Goal: Task Accomplishment & Management: Manage account settings

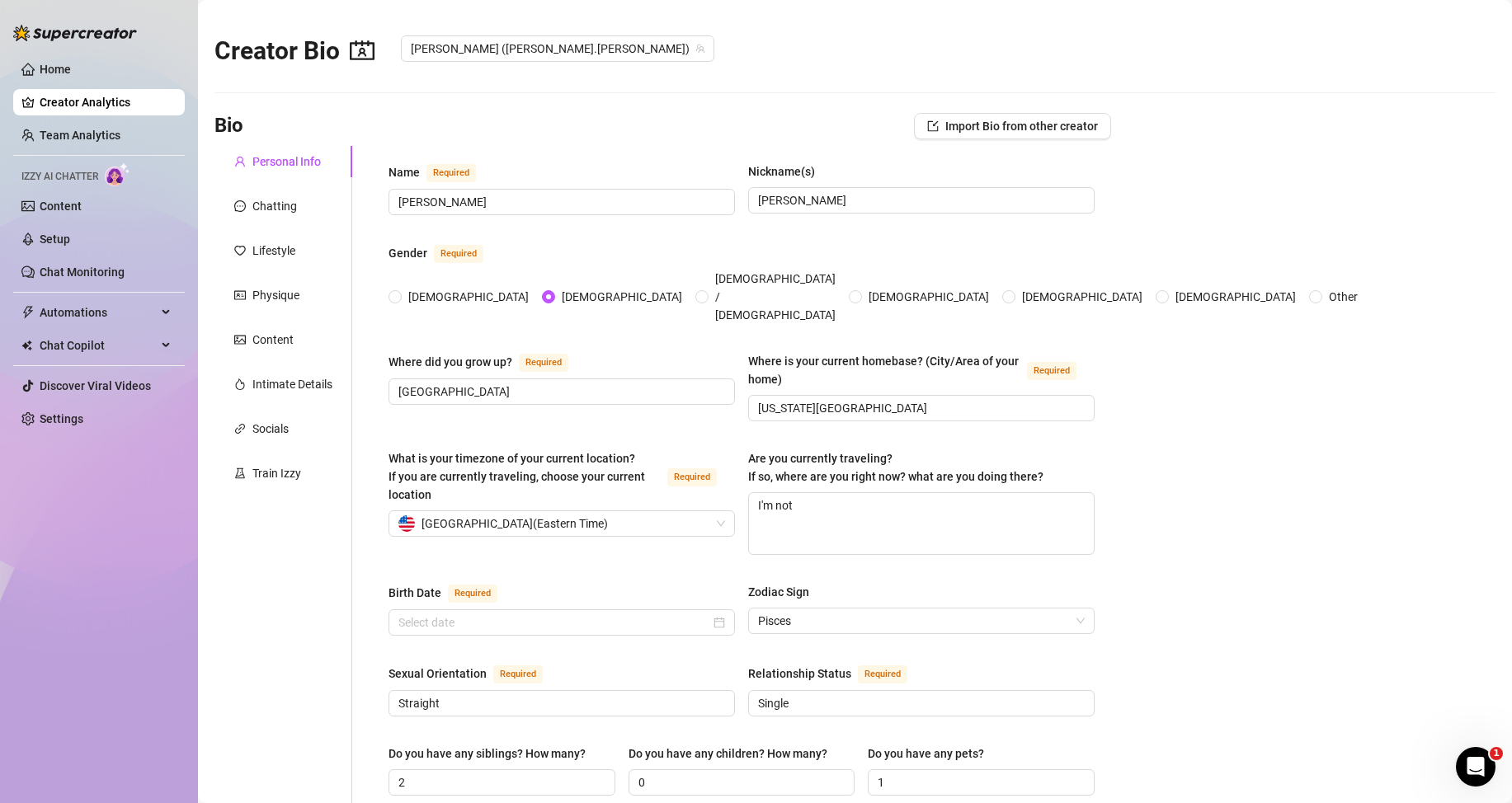
radio input "true"
type input "[DATE]"
click at [81, 206] on link "Content" at bounding box center [60, 205] width 42 height 13
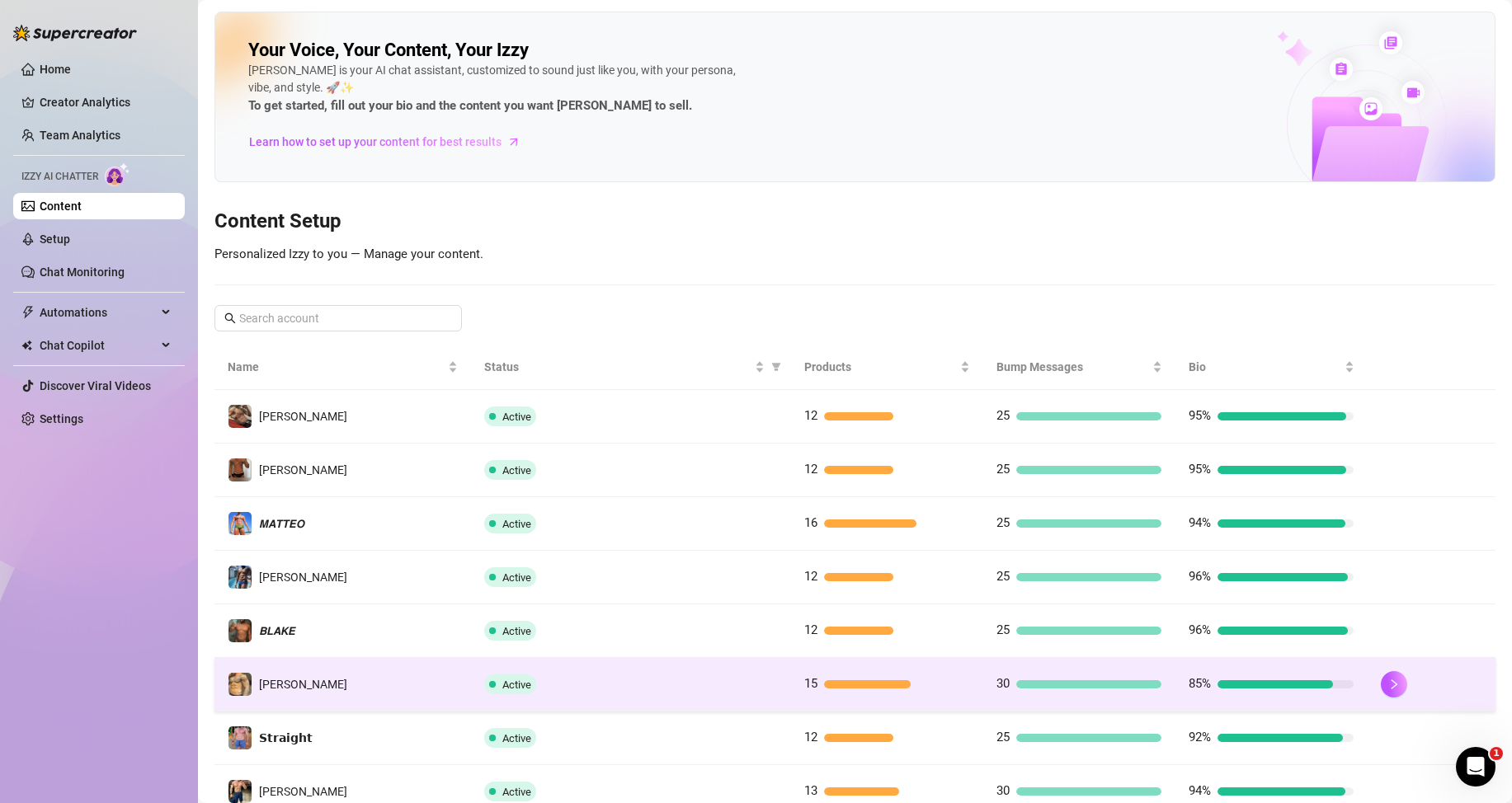
scroll to position [82, 0]
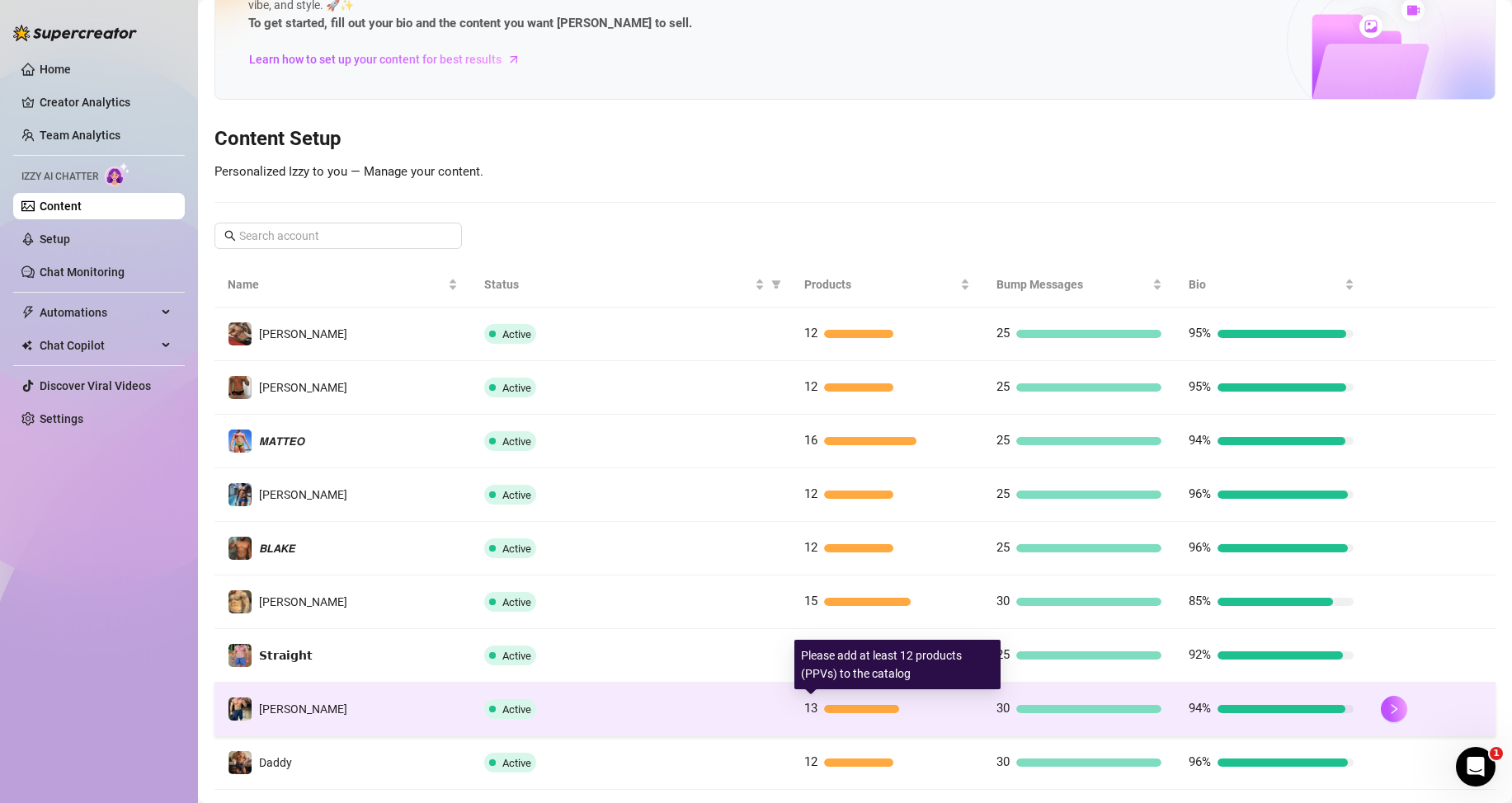
click at [854, 709] on div at bounding box center [861, 708] width 76 height 8
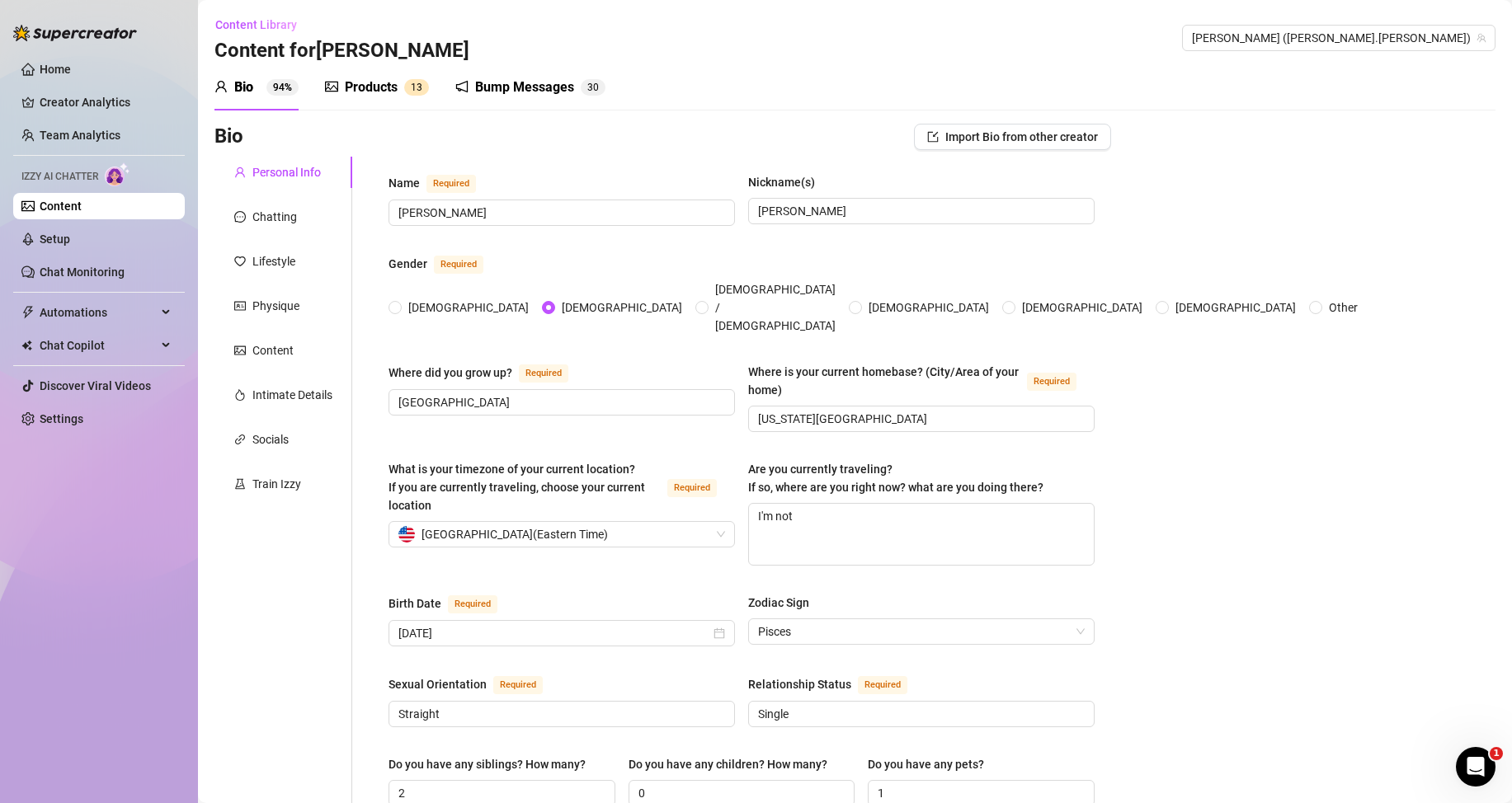
click at [393, 87] on div "Products" at bounding box center [371, 88] width 53 height 20
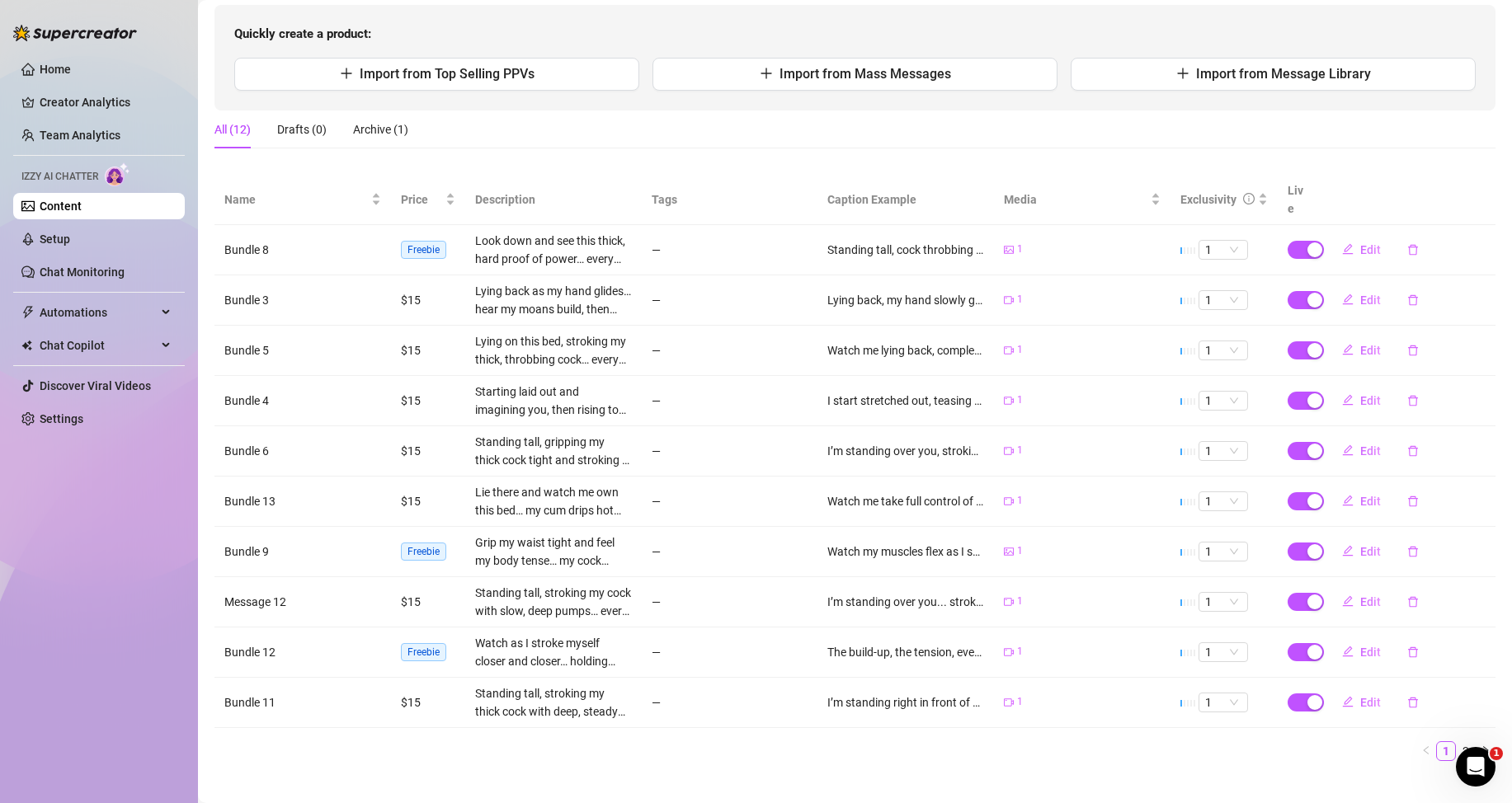
scroll to position [186, 0]
